Goal: Information Seeking & Learning: Learn about a topic

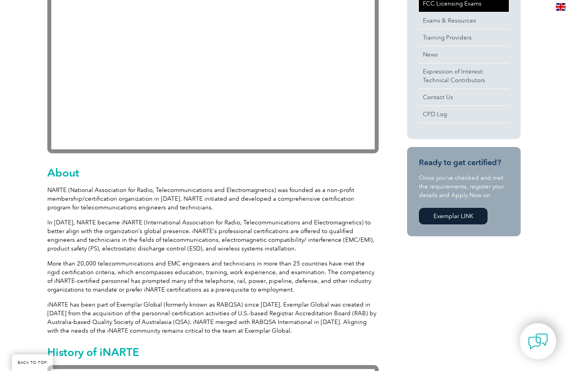
scroll to position [79, 0]
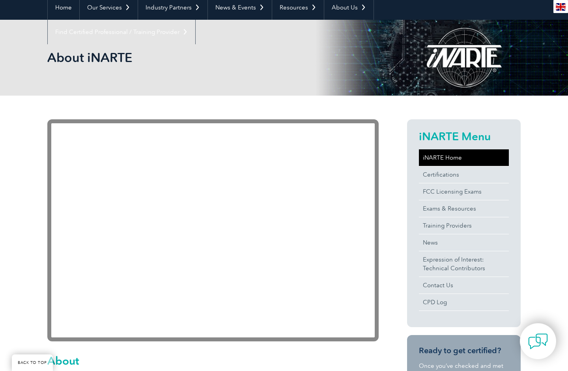
click at [459, 153] on link "iNARTE Home" at bounding box center [464, 157] width 90 height 17
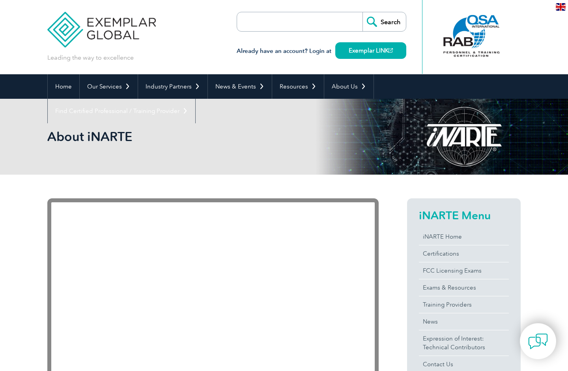
scroll to position [39, 0]
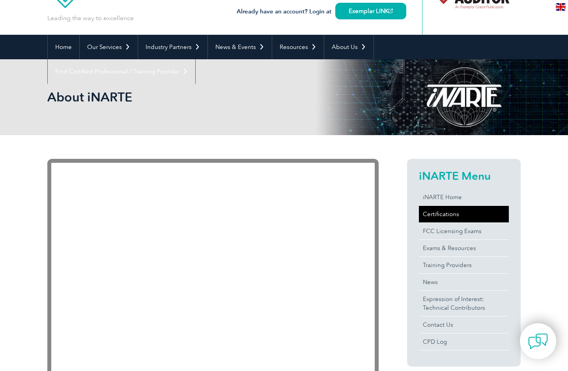
click at [447, 217] on link "Certifications" at bounding box center [464, 214] width 90 height 17
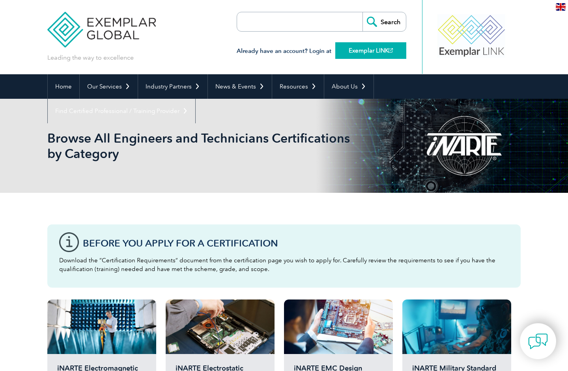
click at [374, 47] on link "Exemplar LINK" at bounding box center [370, 50] width 71 height 17
